Goal: Task Accomplishment & Management: Complete application form

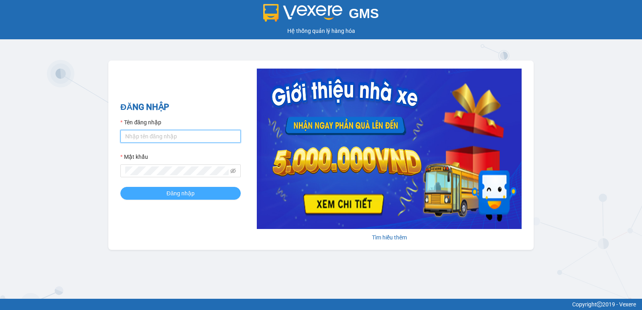
type input "pvgodau.dongphuoc"
click at [154, 190] on button "Đăng nhập" at bounding box center [180, 193] width 120 height 13
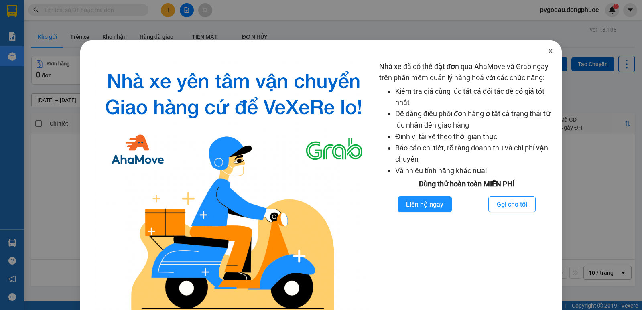
click at [540, 52] on span "Close" at bounding box center [550, 51] width 22 height 22
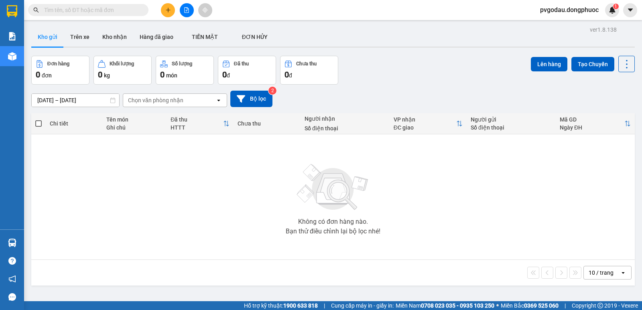
click at [168, 8] on icon "plus" at bounding box center [168, 10] width 0 height 4
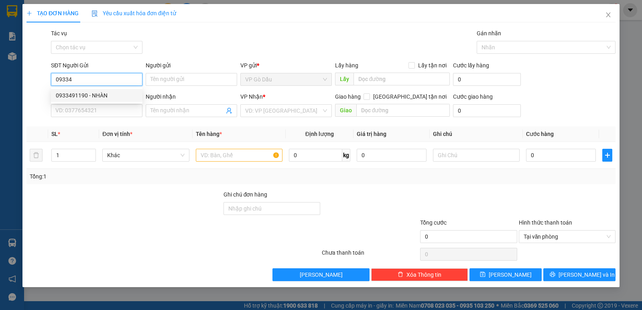
click at [74, 96] on div "0933491190 - NHÀN" at bounding box center [97, 95] width 82 height 9
type input "0933491190"
type input "NHÀN"
type input "0916622639"
type input "THAO"
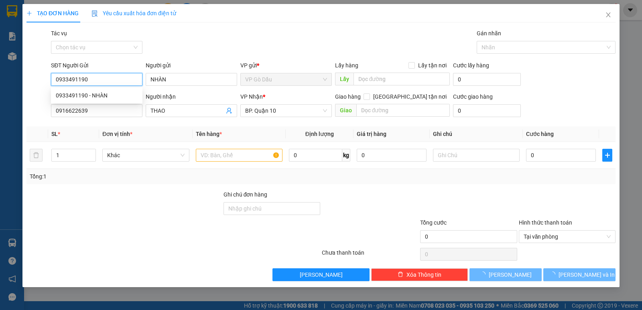
type input "30.000"
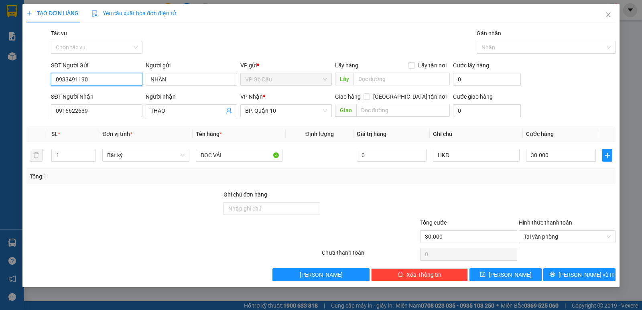
type input "0933491190"
click at [586, 266] on div "Transit Pickup Surcharge Ids Transit Deliver Surcharge Ids Transit Deliver Surc…" at bounding box center [320, 155] width 589 height 252
click at [589, 270] on span "[PERSON_NAME] và In" at bounding box center [586, 274] width 56 height 9
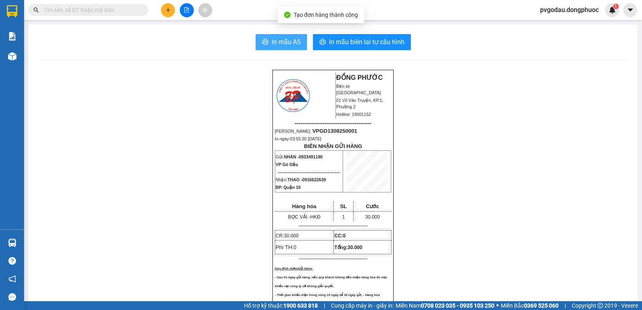
click at [268, 40] on button "In mẫu A5" at bounding box center [281, 42] width 51 height 16
click at [266, 45] on button "In mẫu A5" at bounding box center [281, 42] width 51 height 16
click at [256, 34] on button "In mẫu A5" at bounding box center [281, 42] width 51 height 16
